Goal: Task Accomplishment & Management: Use online tool/utility

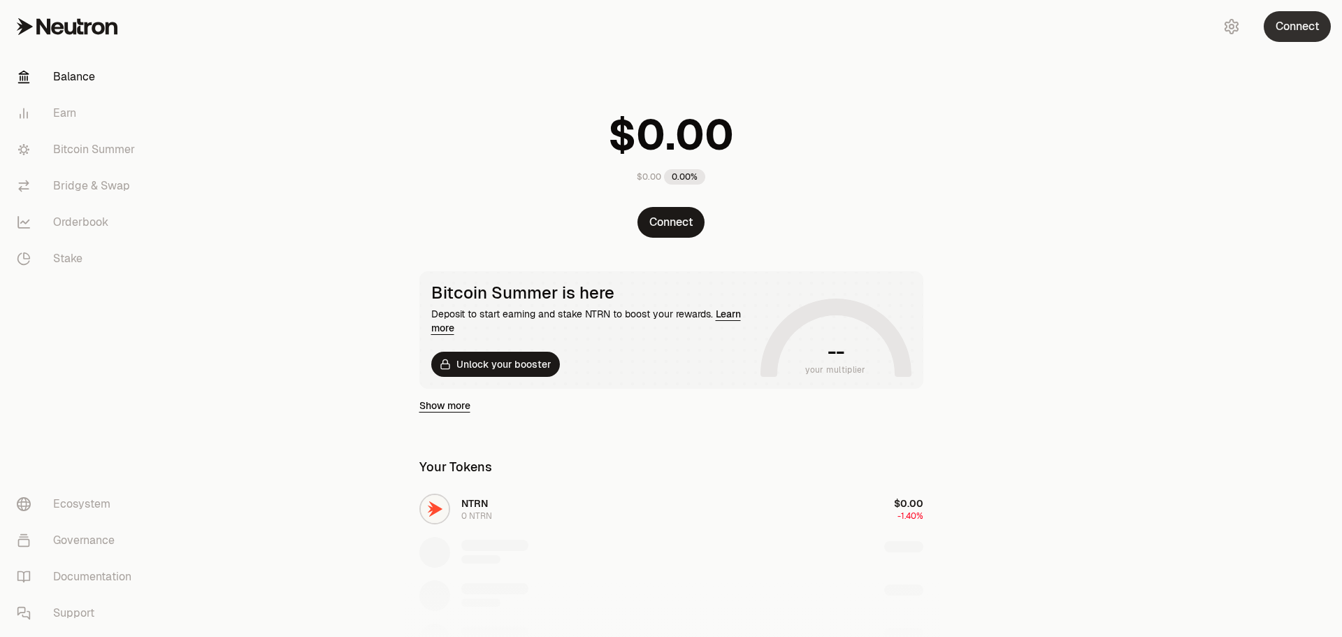
click at [1308, 34] on button "Connect" at bounding box center [1297, 26] width 67 height 31
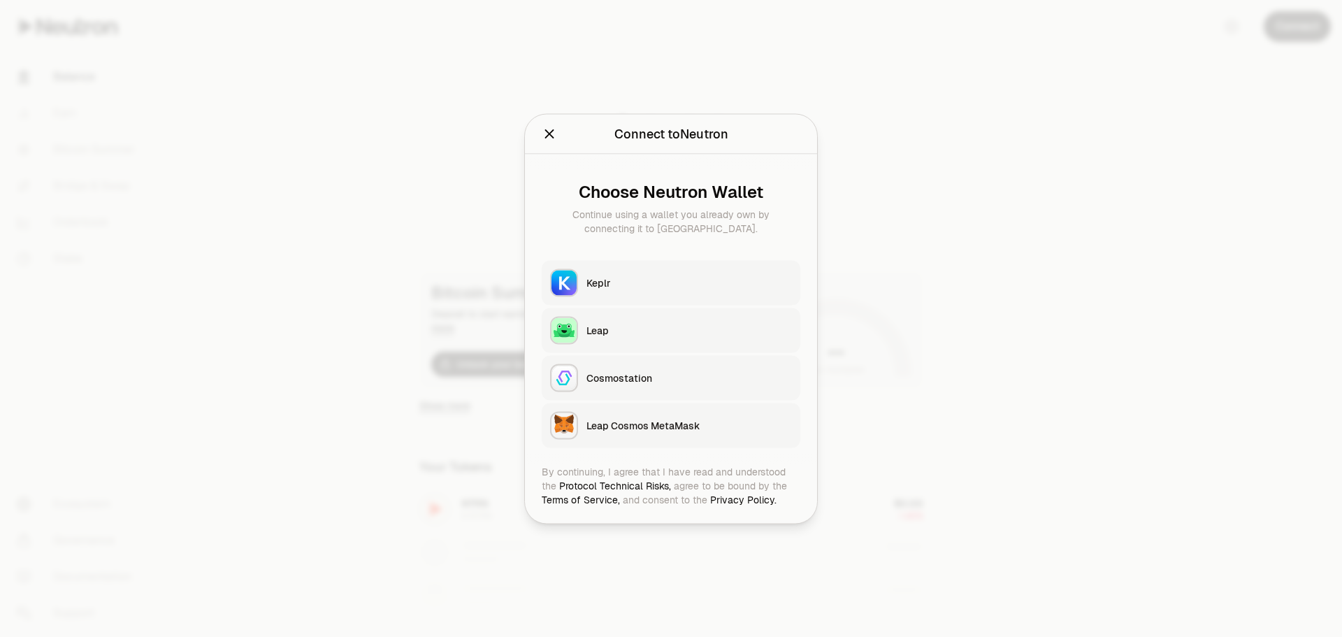
click at [617, 289] on button "Keplr" at bounding box center [671, 282] width 259 height 45
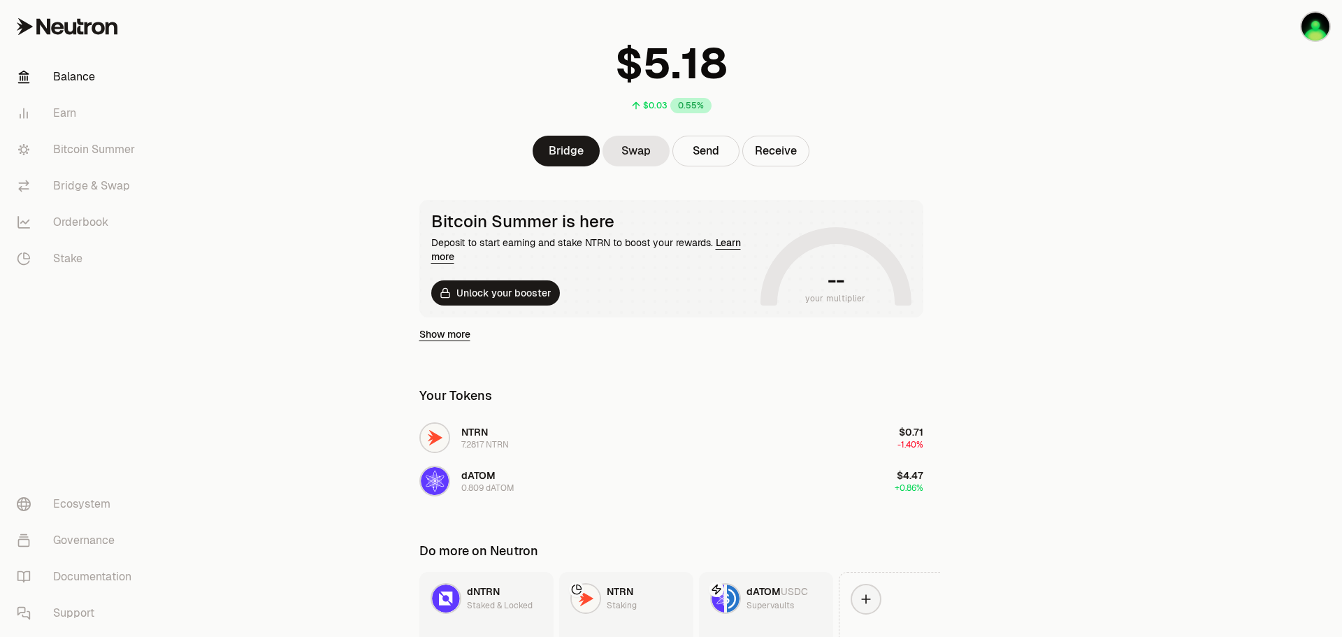
scroll to position [34, 0]
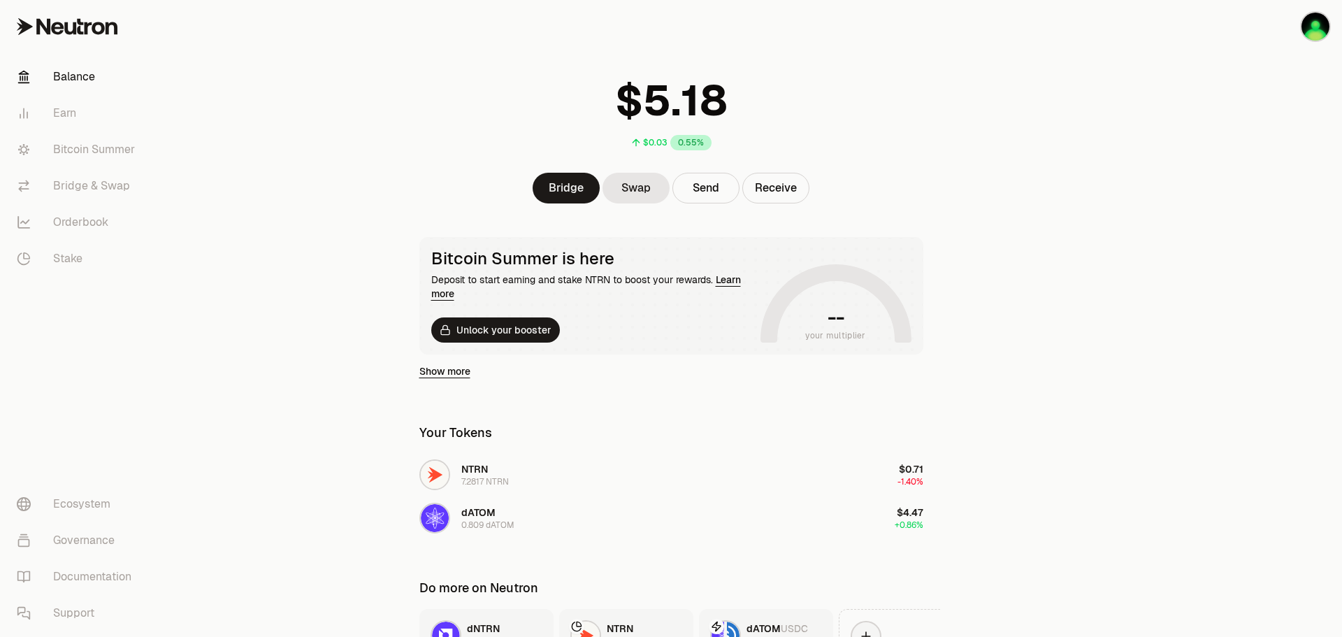
click at [730, 282] on link "Learn more" at bounding box center [586, 286] width 310 height 27
click at [441, 372] on link "Show more" at bounding box center [444, 371] width 51 height 14
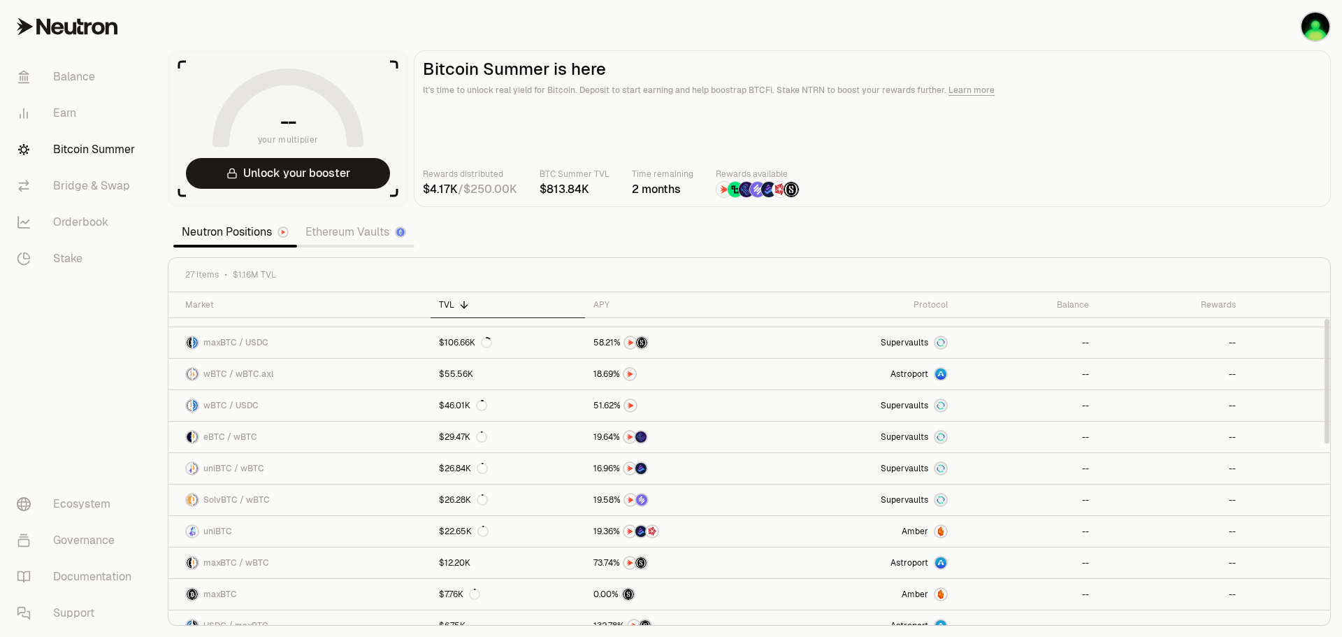
scroll to position [70, 0]
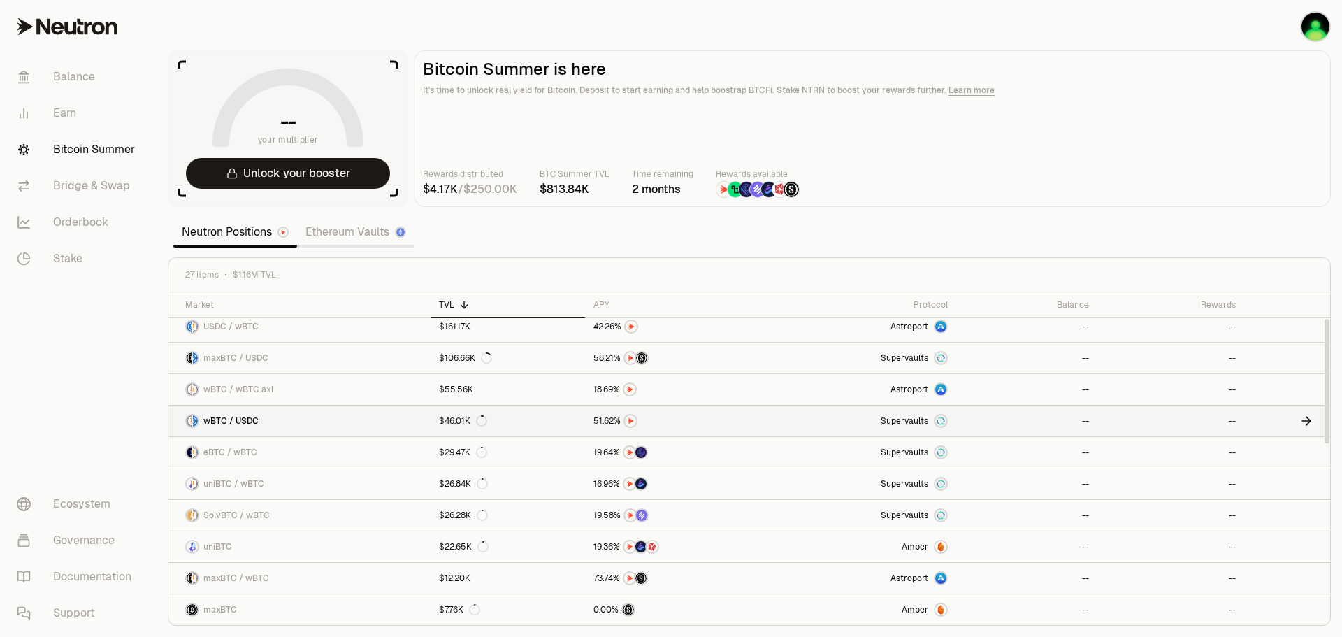
click at [917, 424] on span "Supervaults" at bounding box center [905, 420] width 48 height 11
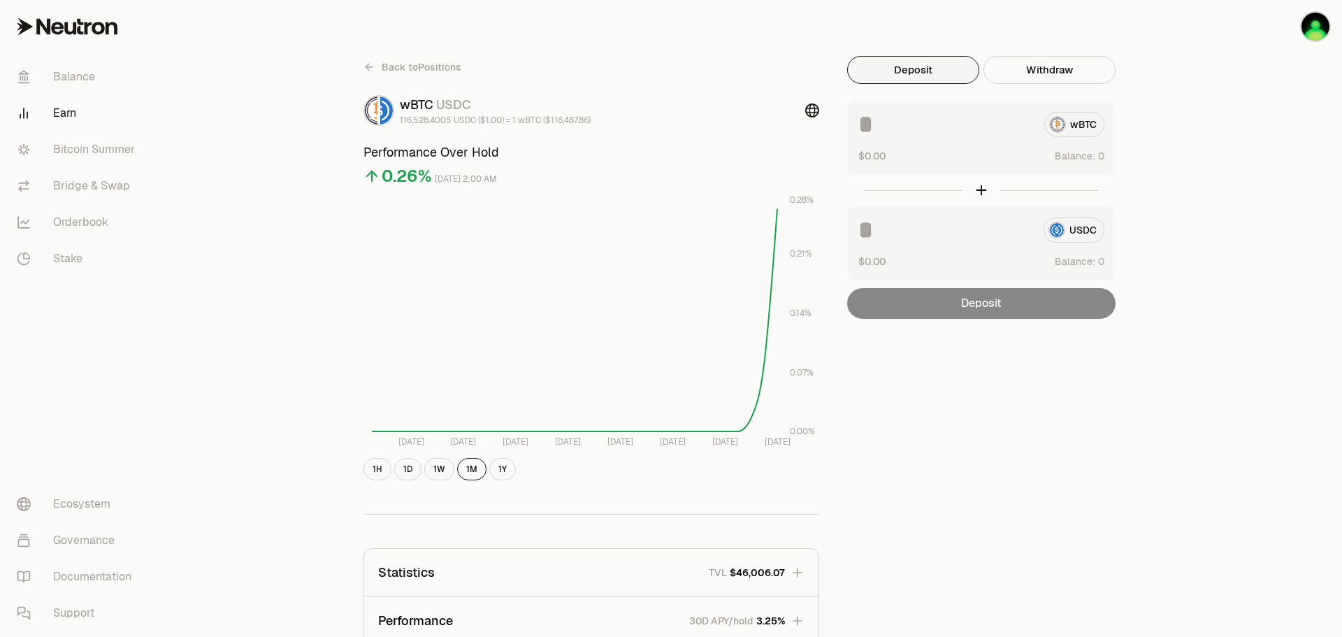
click at [809, 117] on icon at bounding box center [812, 110] width 14 height 14
click at [82, 71] on link "Balance" at bounding box center [78, 77] width 145 height 36
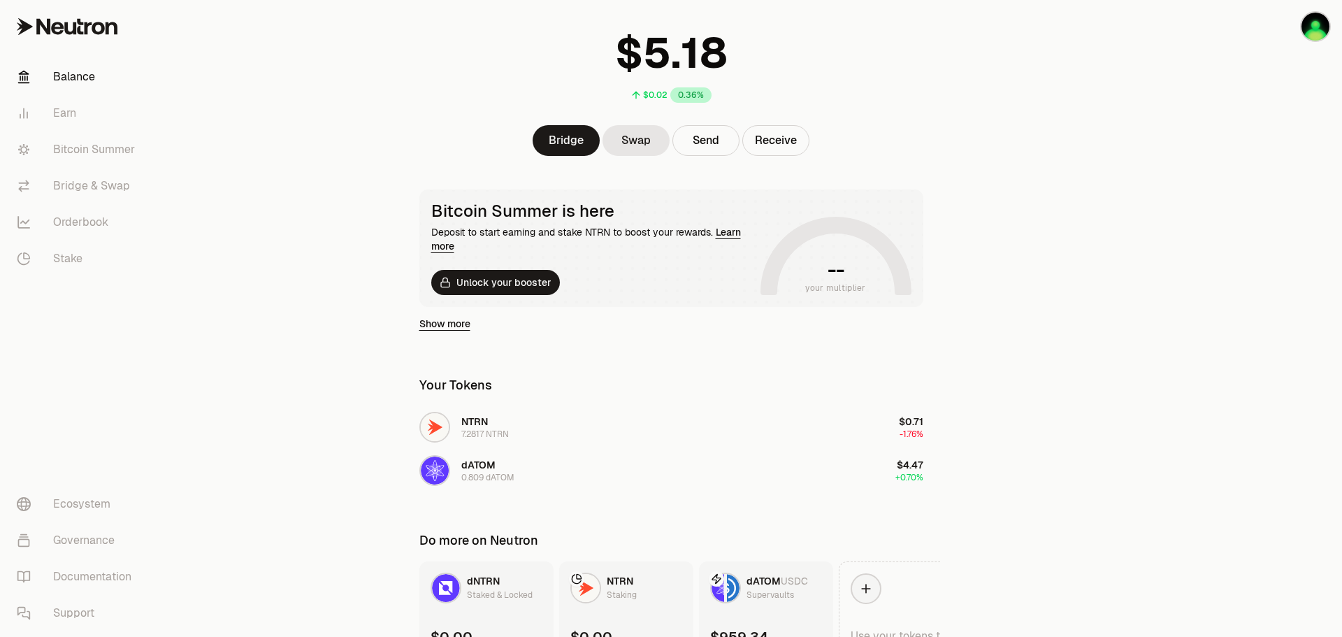
scroll to position [174, 0]
